Goal: Contribute content

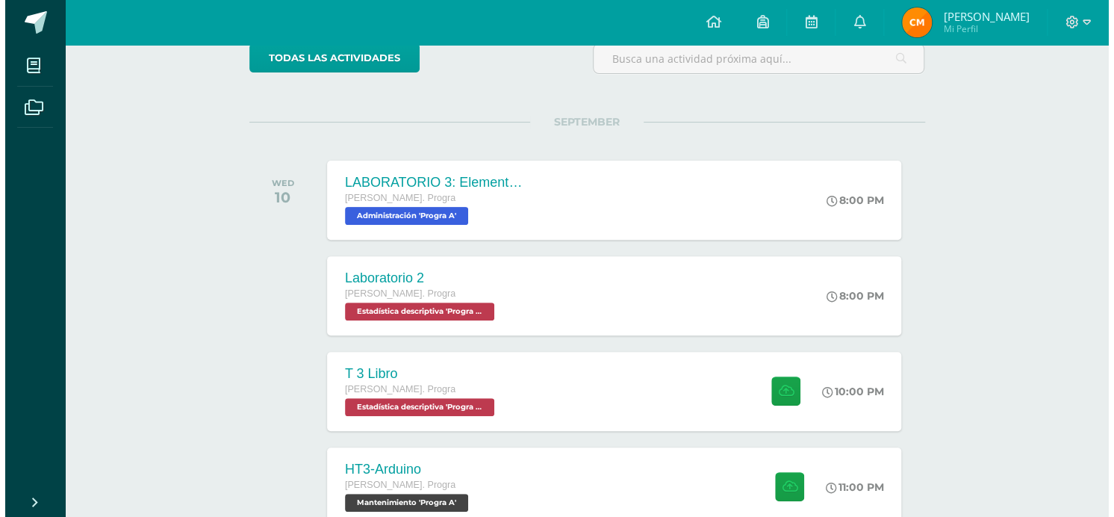
scroll to position [249, 0]
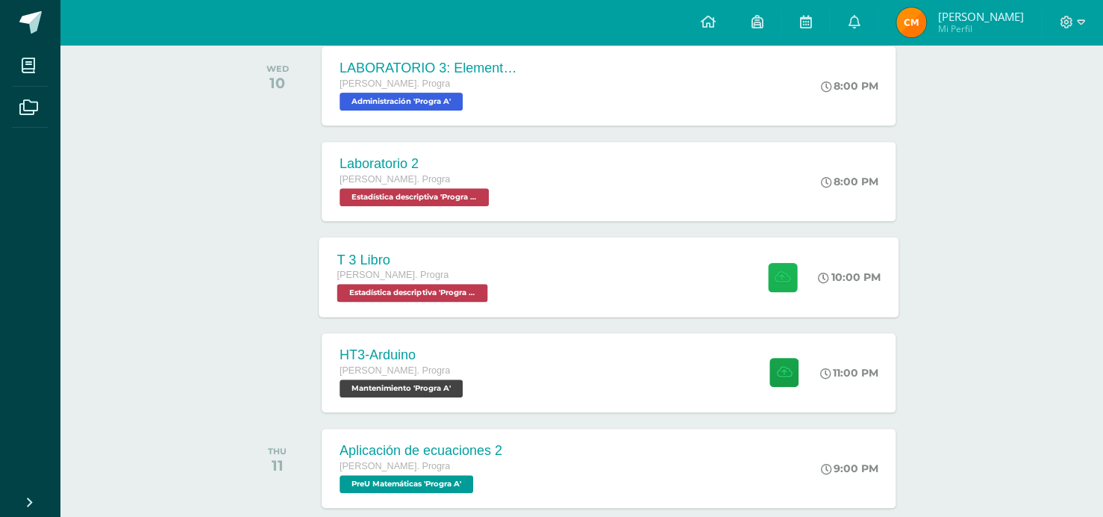
click at [773, 267] on button at bounding box center [782, 276] width 29 height 29
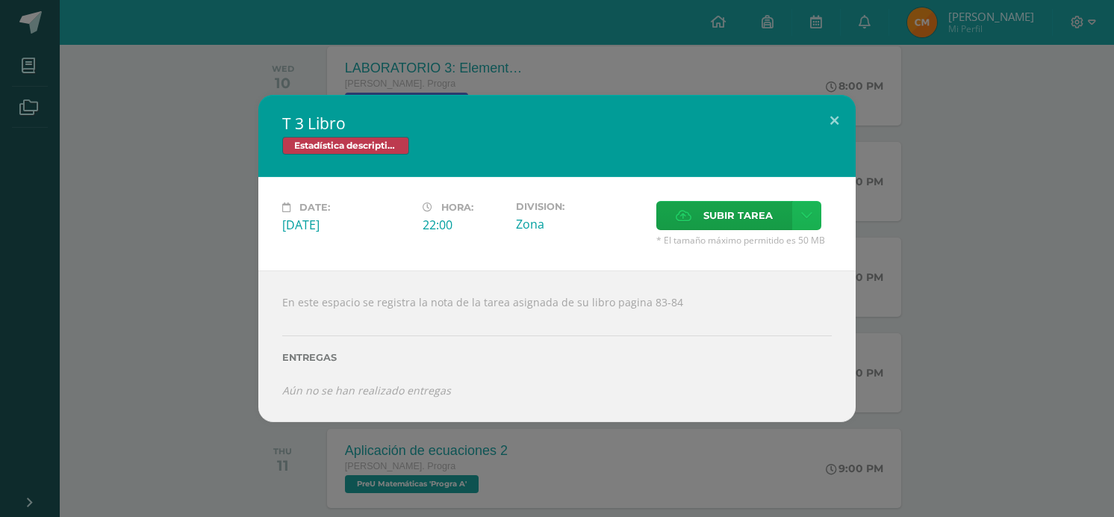
click at [805, 216] on icon at bounding box center [806, 215] width 11 height 13
click at [729, 246] on span "Subir enlace" at bounding box center [742, 249] width 63 height 14
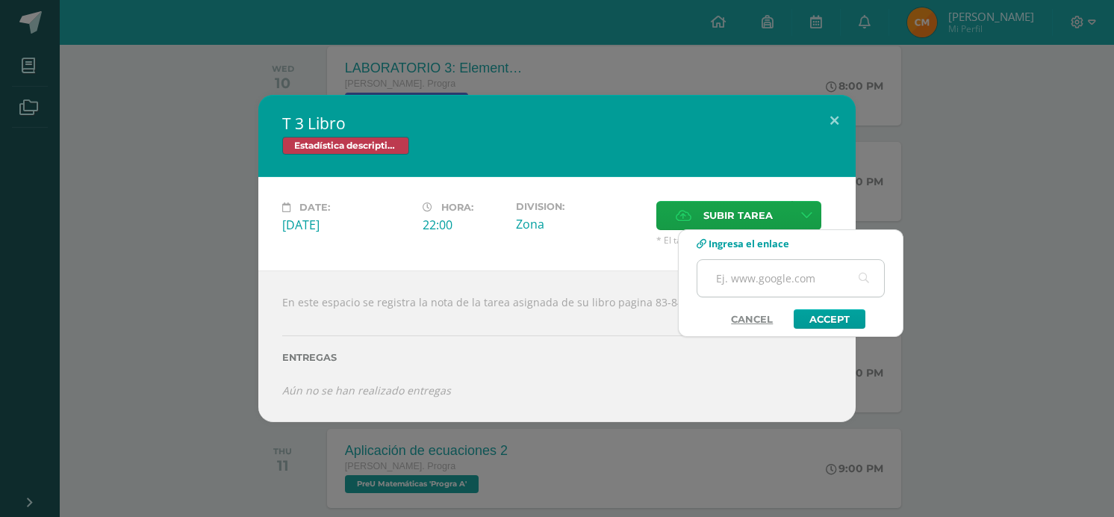
click at [803, 290] on input "text" at bounding box center [790, 278] width 187 height 37
click at [737, 272] on input "text" at bounding box center [790, 278] width 187 height 37
paste input "[URL][DOMAIN_NAME]"
type input "[URL][DOMAIN_NAME]"
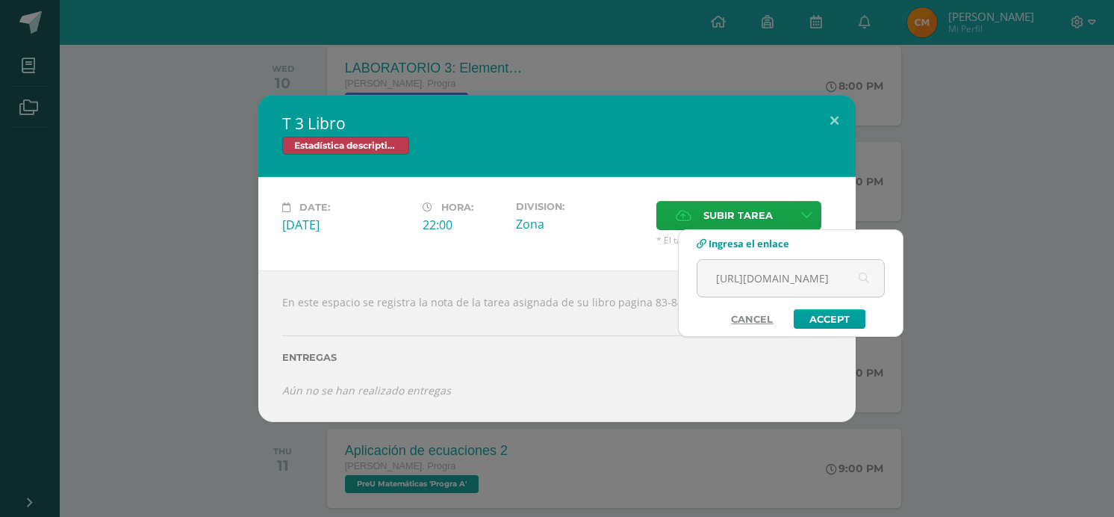
click at [814, 304] on div "[URL][DOMAIN_NAME]" at bounding box center [791, 284] width 188 height 50
click at [821, 313] on link "Accept" at bounding box center [830, 318] width 72 height 19
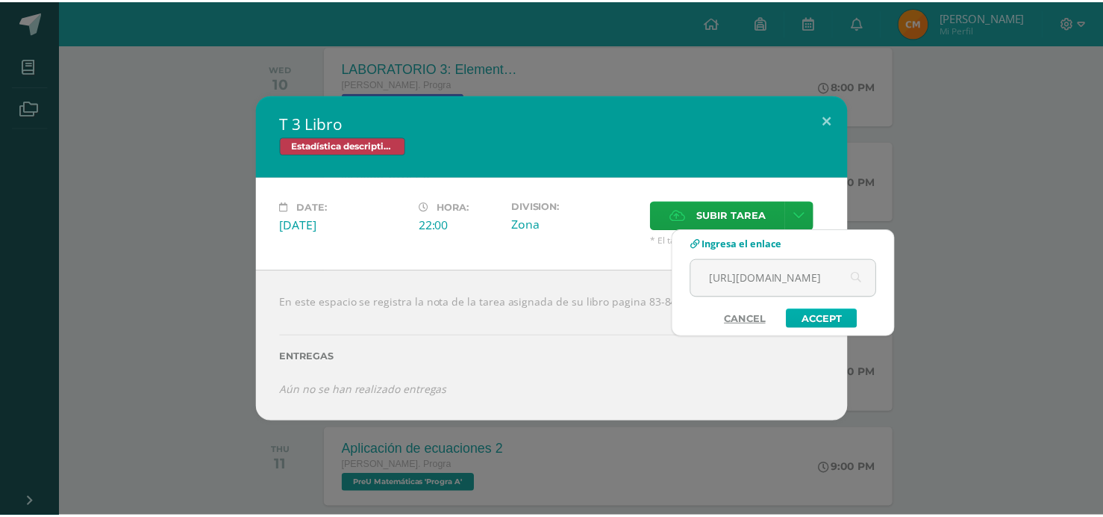
scroll to position [0, 0]
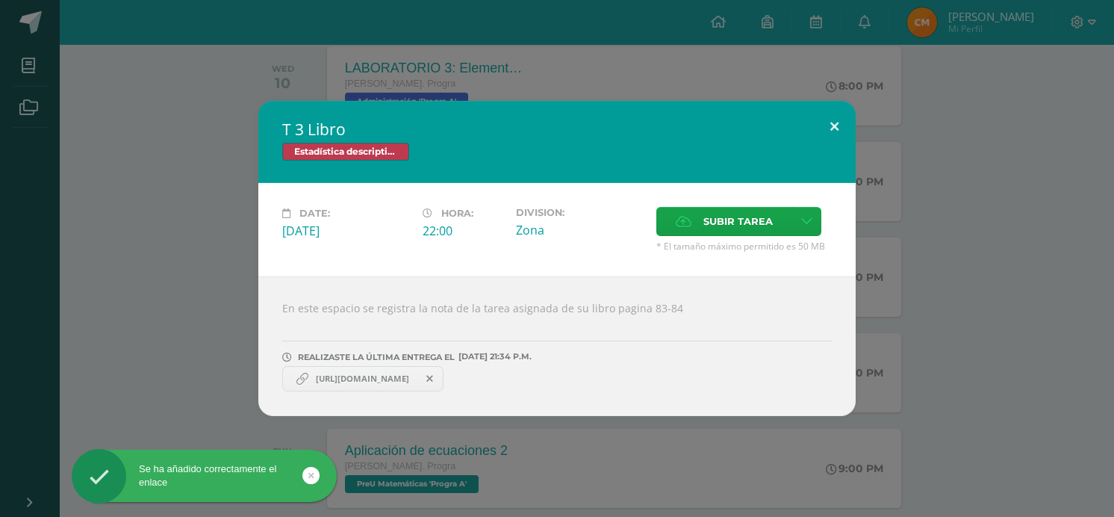
click at [835, 128] on button at bounding box center [834, 126] width 43 height 51
